Goal: Navigation & Orientation: Find specific page/section

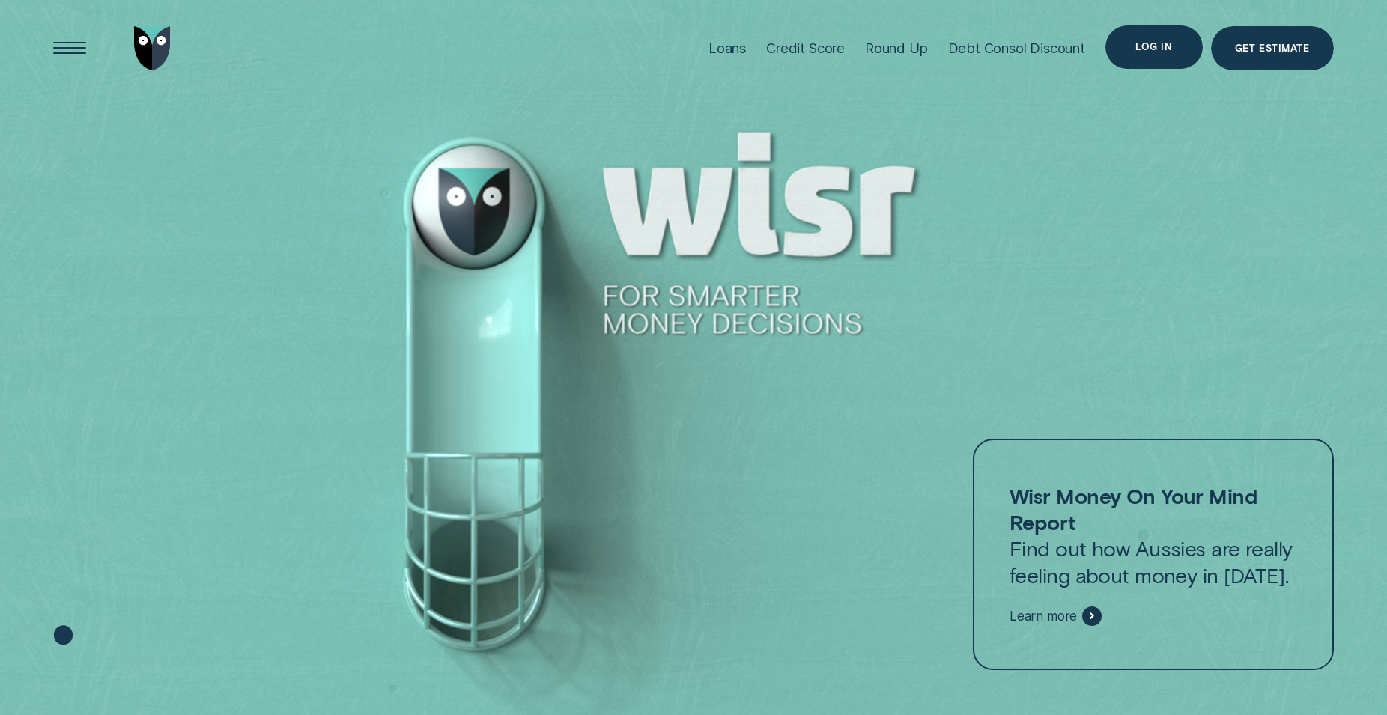
click at [1136, 54] on div "Log in" at bounding box center [1153, 46] width 97 height 43
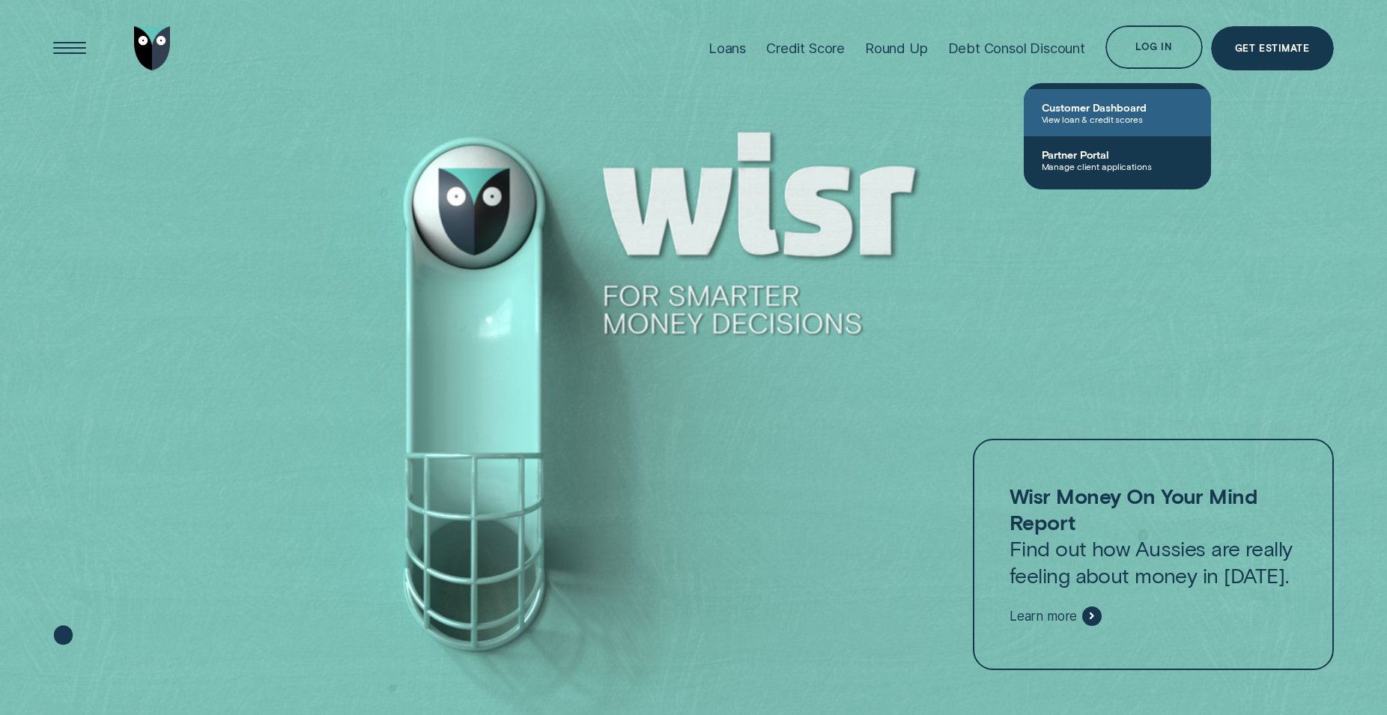
click at [1087, 114] on span "Customer Dashboard" at bounding box center [1117, 107] width 151 height 13
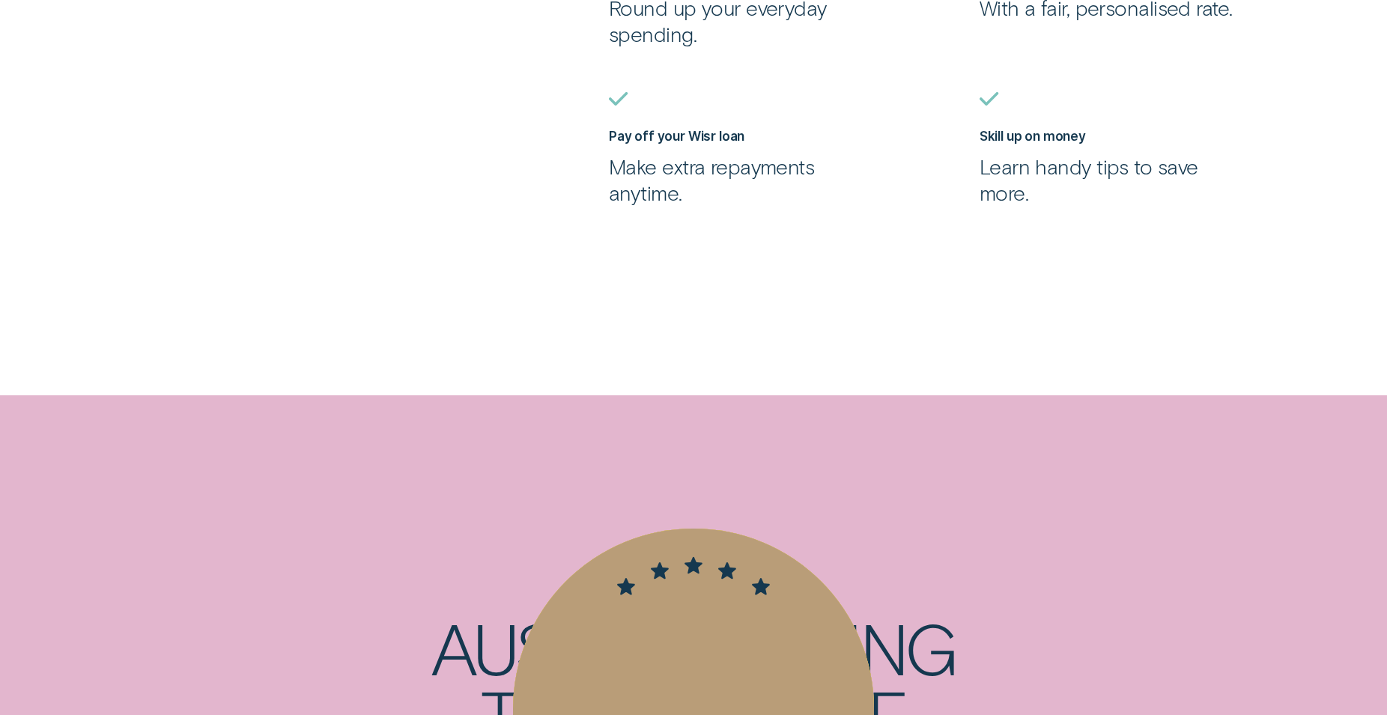
scroll to position [1192, 0]
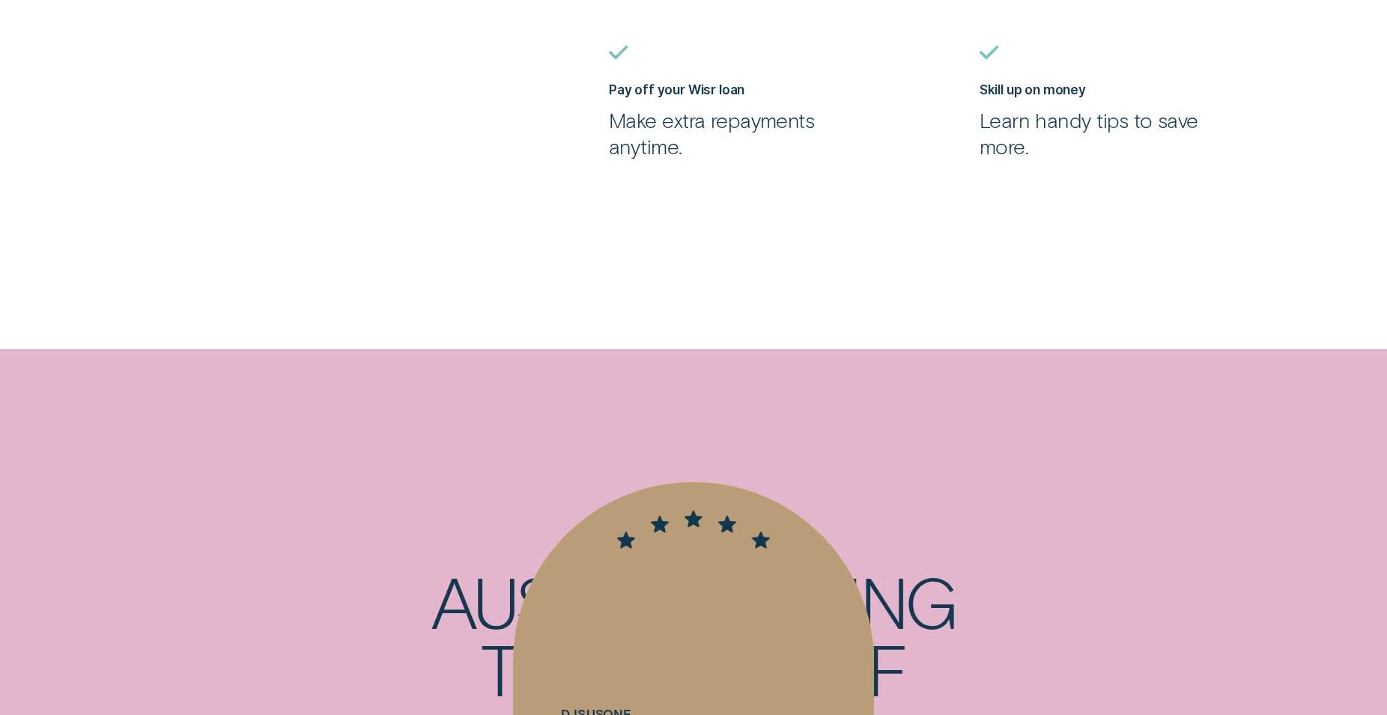
click at [719, 143] on p "Make extra repayments anytime." at bounding box center [740, 133] width 262 height 52
click at [687, 97] on label "Pay off your Wisr loan" at bounding box center [677, 90] width 136 height 16
click at [686, 97] on label "Pay off your Wisr loan" at bounding box center [677, 90] width 136 height 16
drag, startPoint x: 686, startPoint y: 103, endPoint x: 664, endPoint y: 115, distance: 25.1
click at [682, 97] on label "Pay off your Wisr loan" at bounding box center [677, 90] width 136 height 16
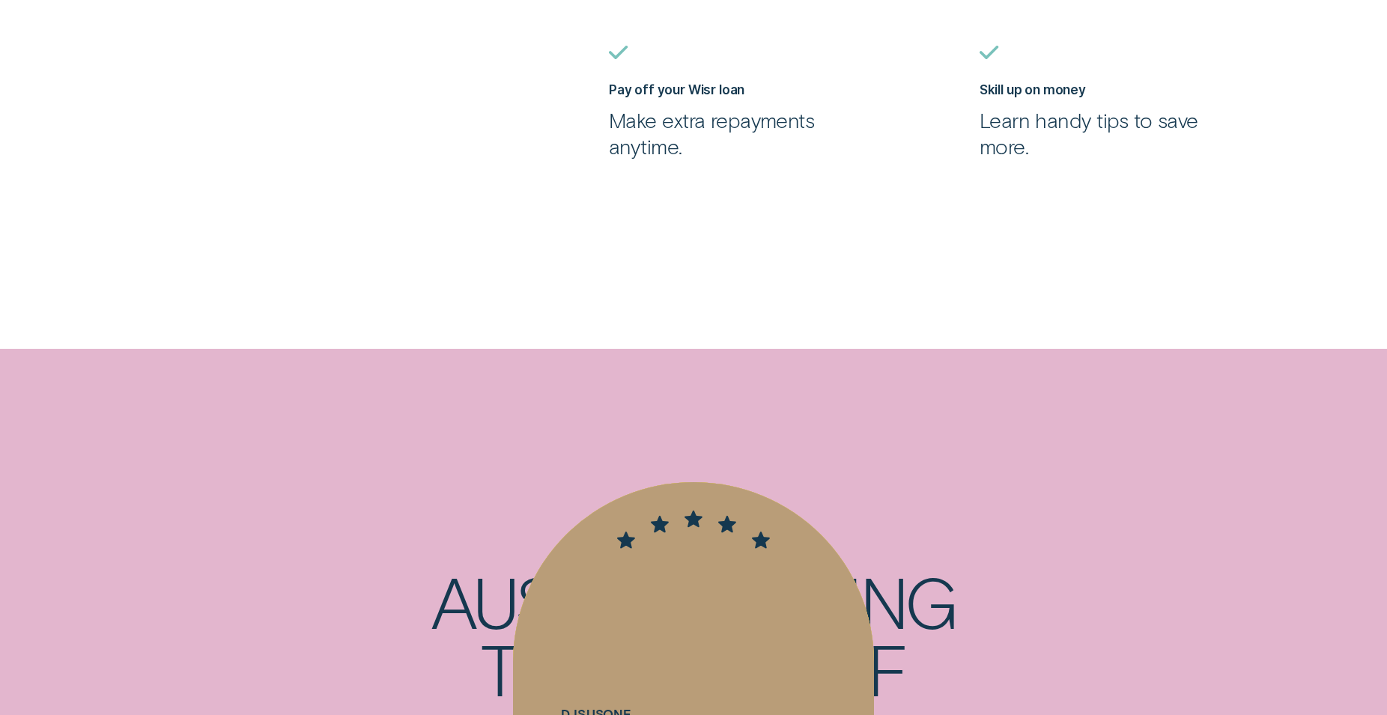
drag, startPoint x: 635, startPoint y: 94, endPoint x: 649, endPoint y: 100, distance: 15.1
click at [637, 96] on label "Pay off your Wisr loan" at bounding box center [677, 90] width 136 height 16
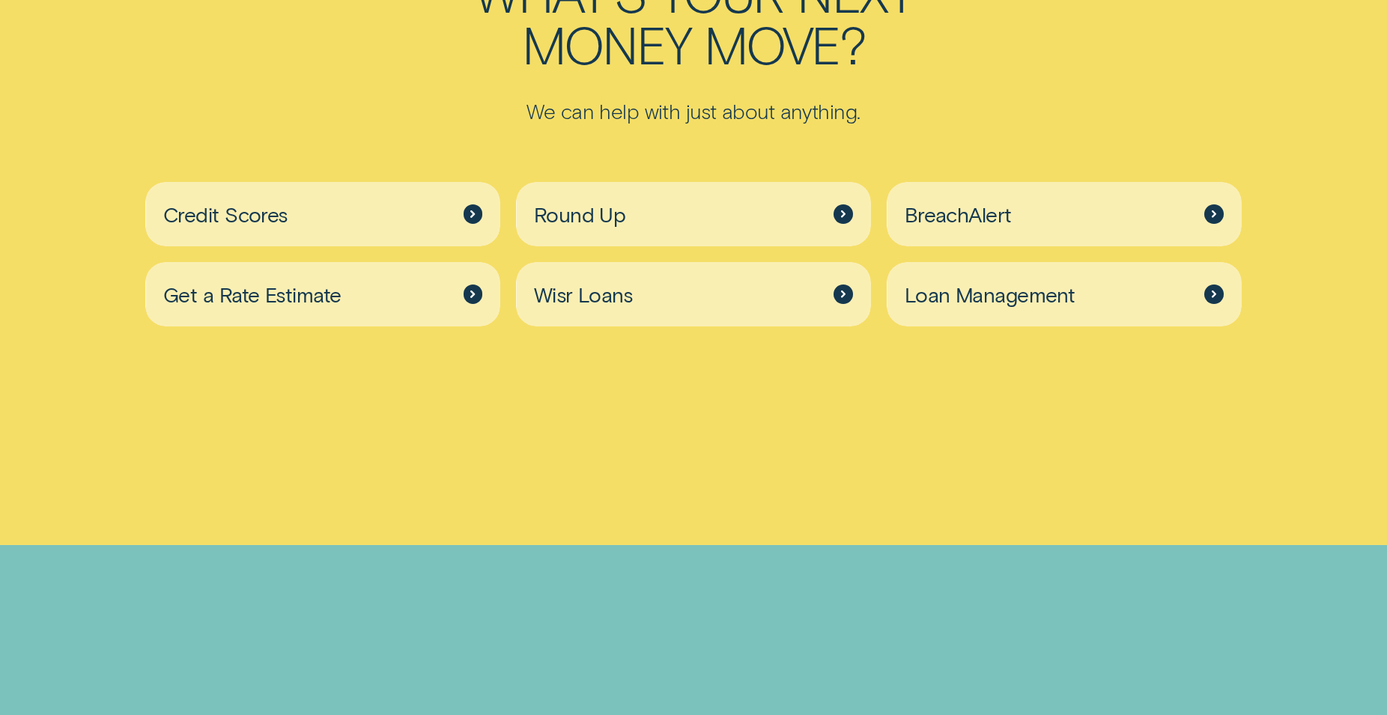
scroll to position [4971, 0]
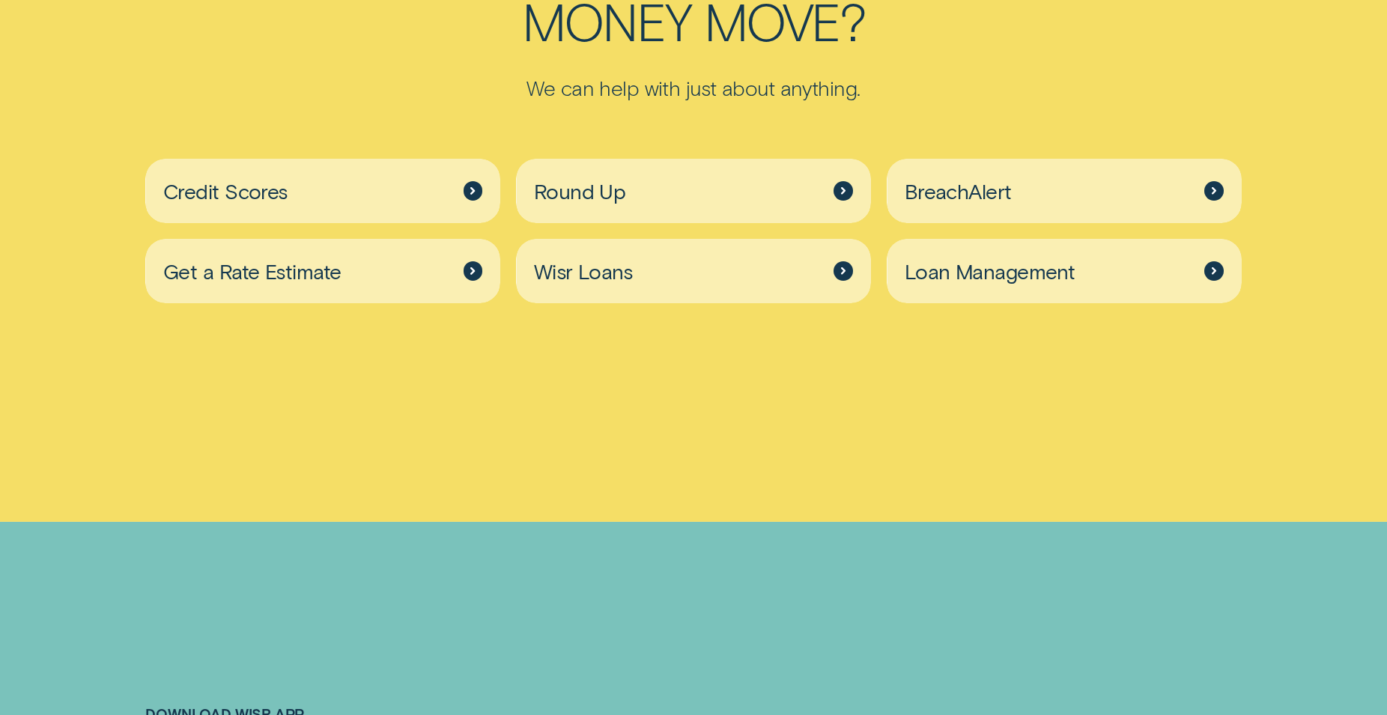
click at [1212, 274] on icon at bounding box center [1213, 271] width 3 height 6
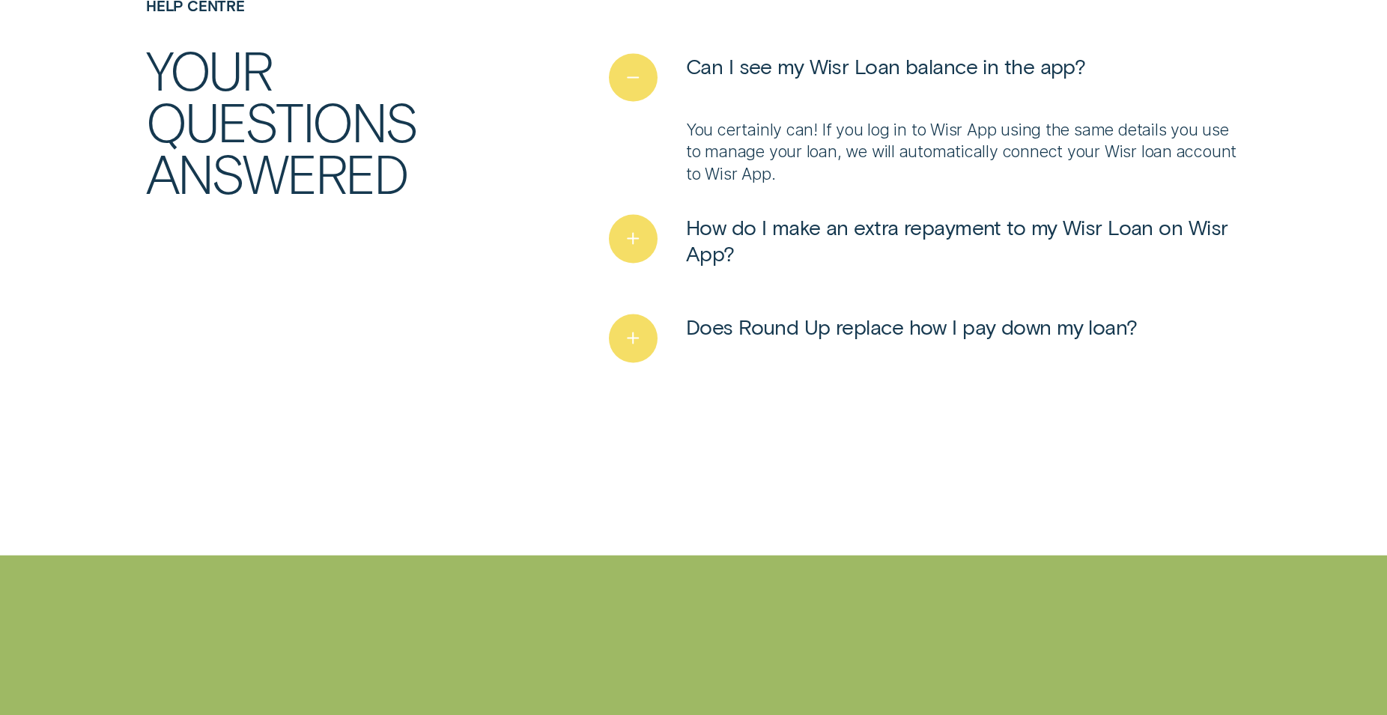
scroll to position [3661, 0]
